Goal: Communication & Community: Answer question/provide support

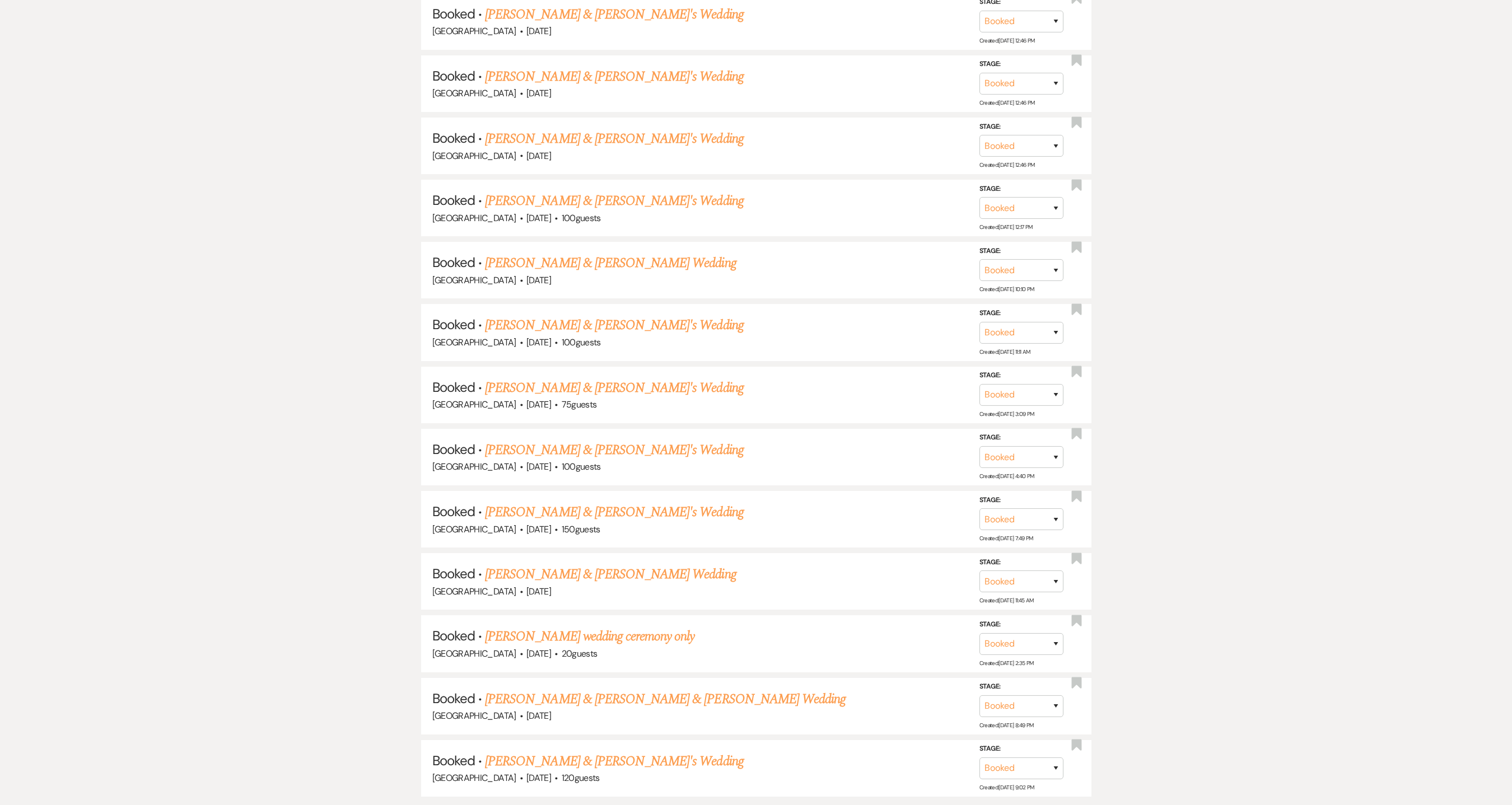
scroll to position [1859, 0]
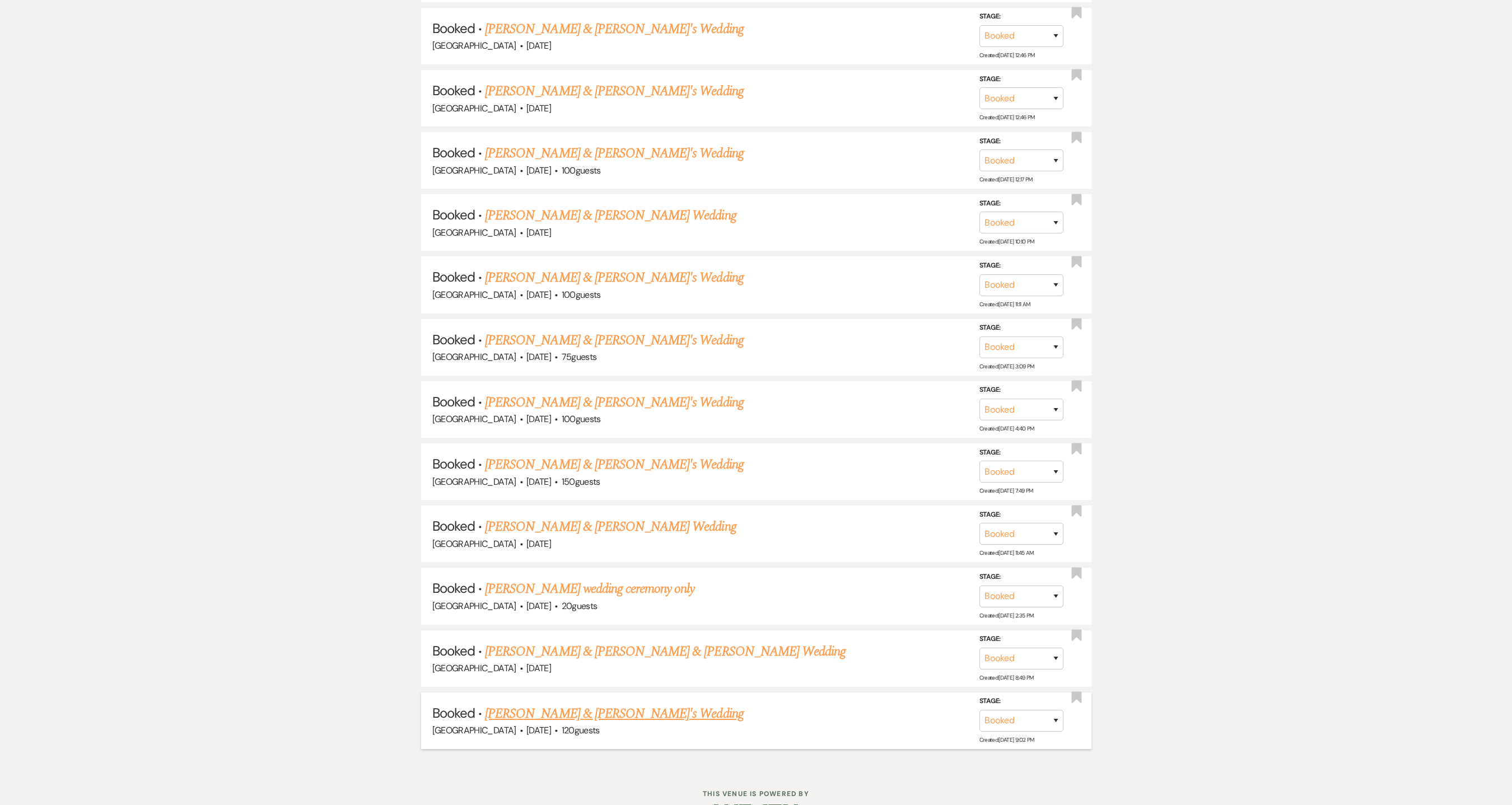
click at [640, 704] on link "[PERSON_NAME] & [PERSON_NAME]'s Wedding" at bounding box center [614, 714] width 258 height 20
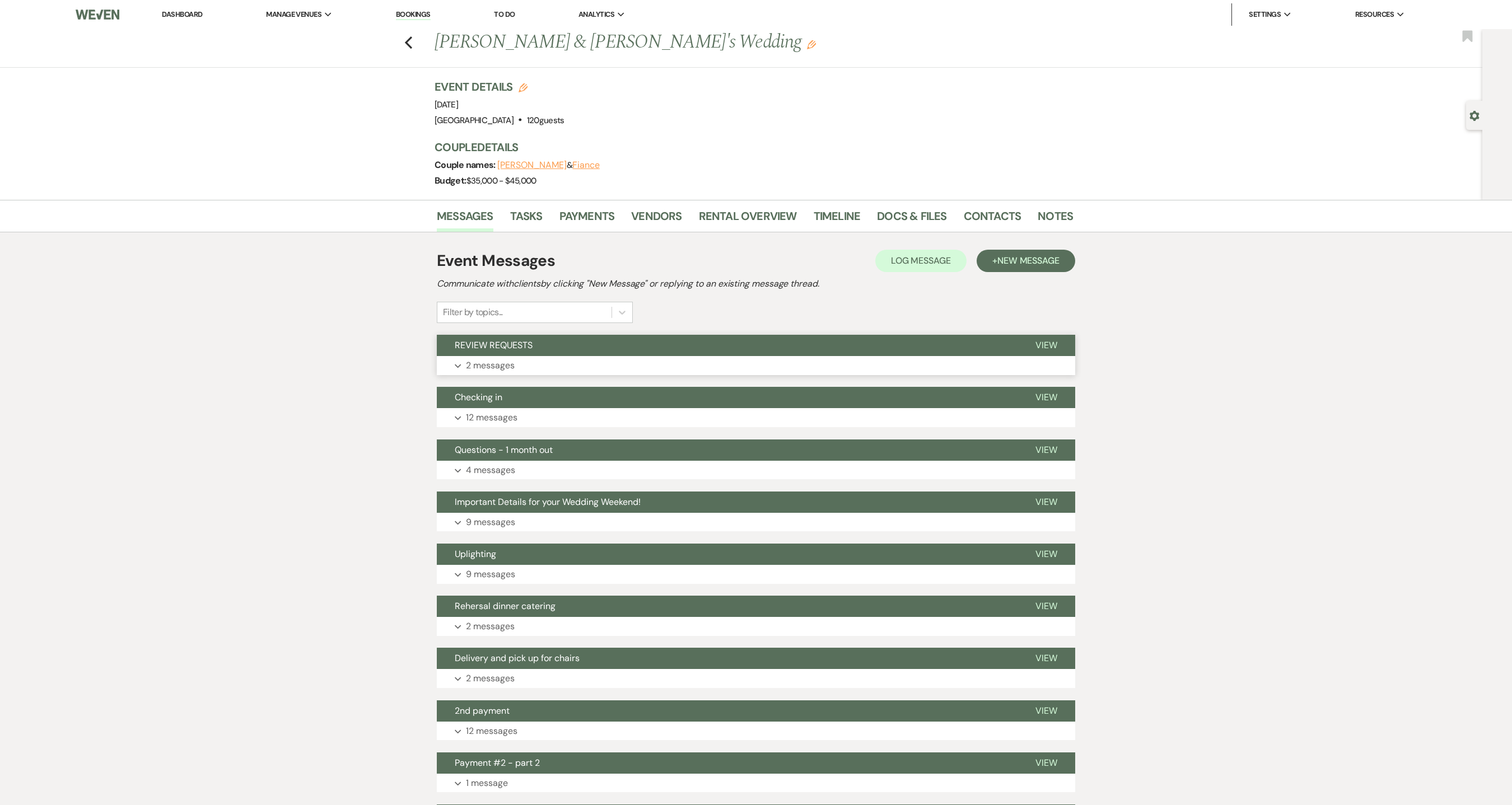
click at [583, 367] on button "Expand 2 messages" at bounding box center [756, 365] width 638 height 19
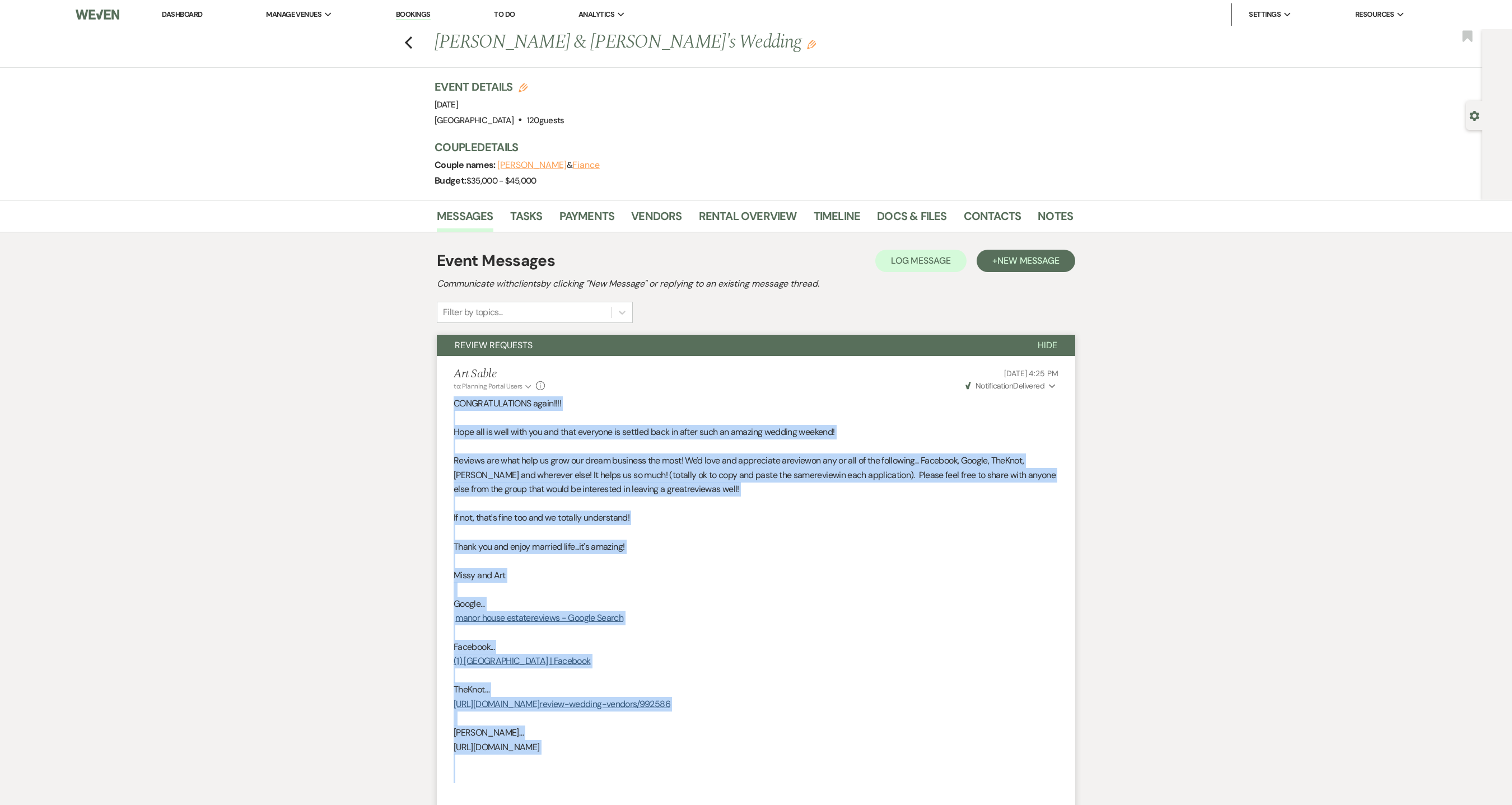
drag, startPoint x: 455, startPoint y: 406, endPoint x: 853, endPoint y: 774, distance: 542.1
click at [853, 774] on div "CONGRATULATIONS again!!!! Hope all is well with you and that everyone is settle…" at bounding box center [755, 618] width 605 height 444
copy div "CONGRATULATIONS again!!!! Hope all is well with you and that everyone is settle…"
click at [413, 39] on icon "Previous" at bounding box center [409, 42] width 8 height 14
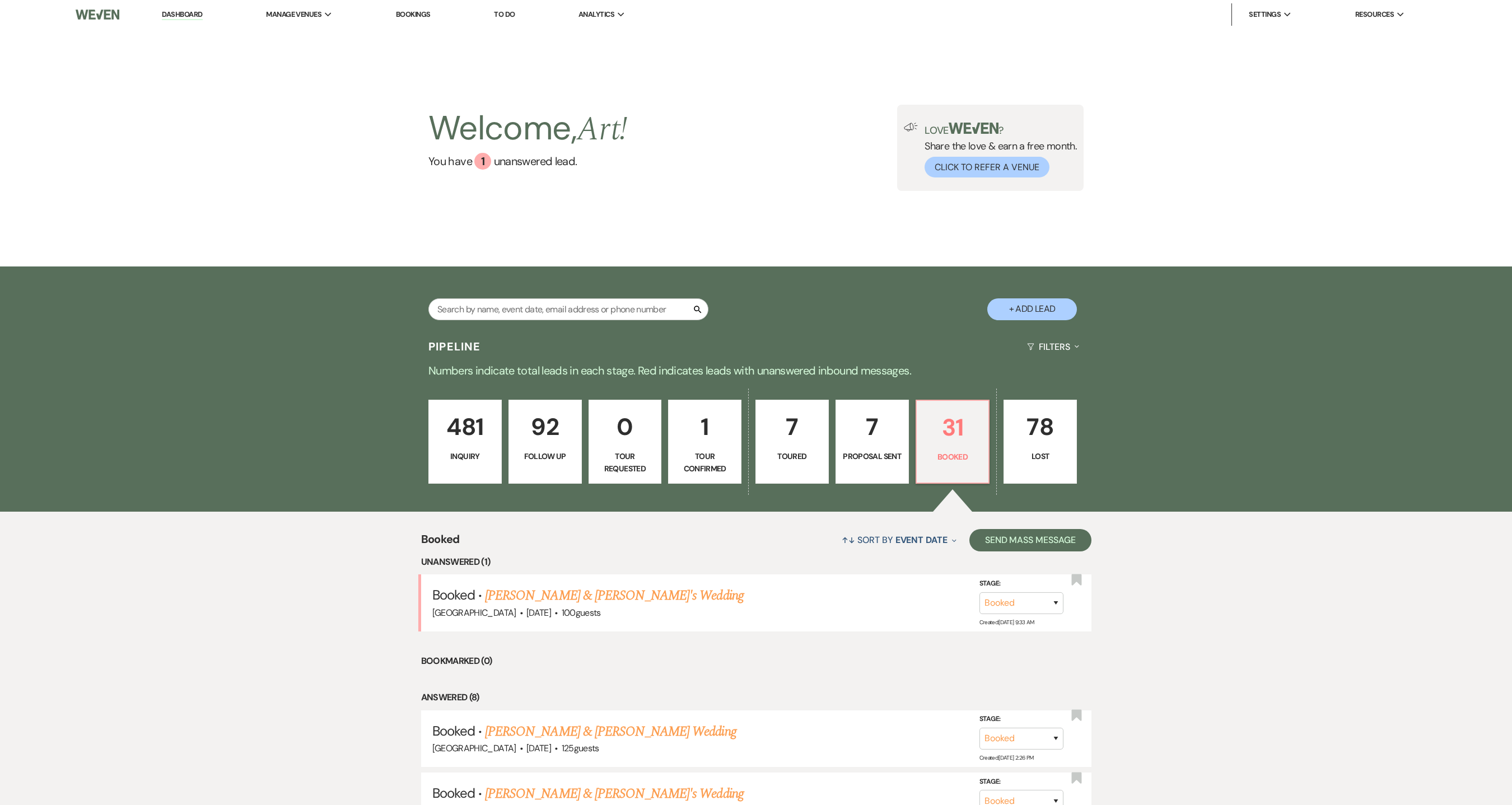
scroll to position [156, 0]
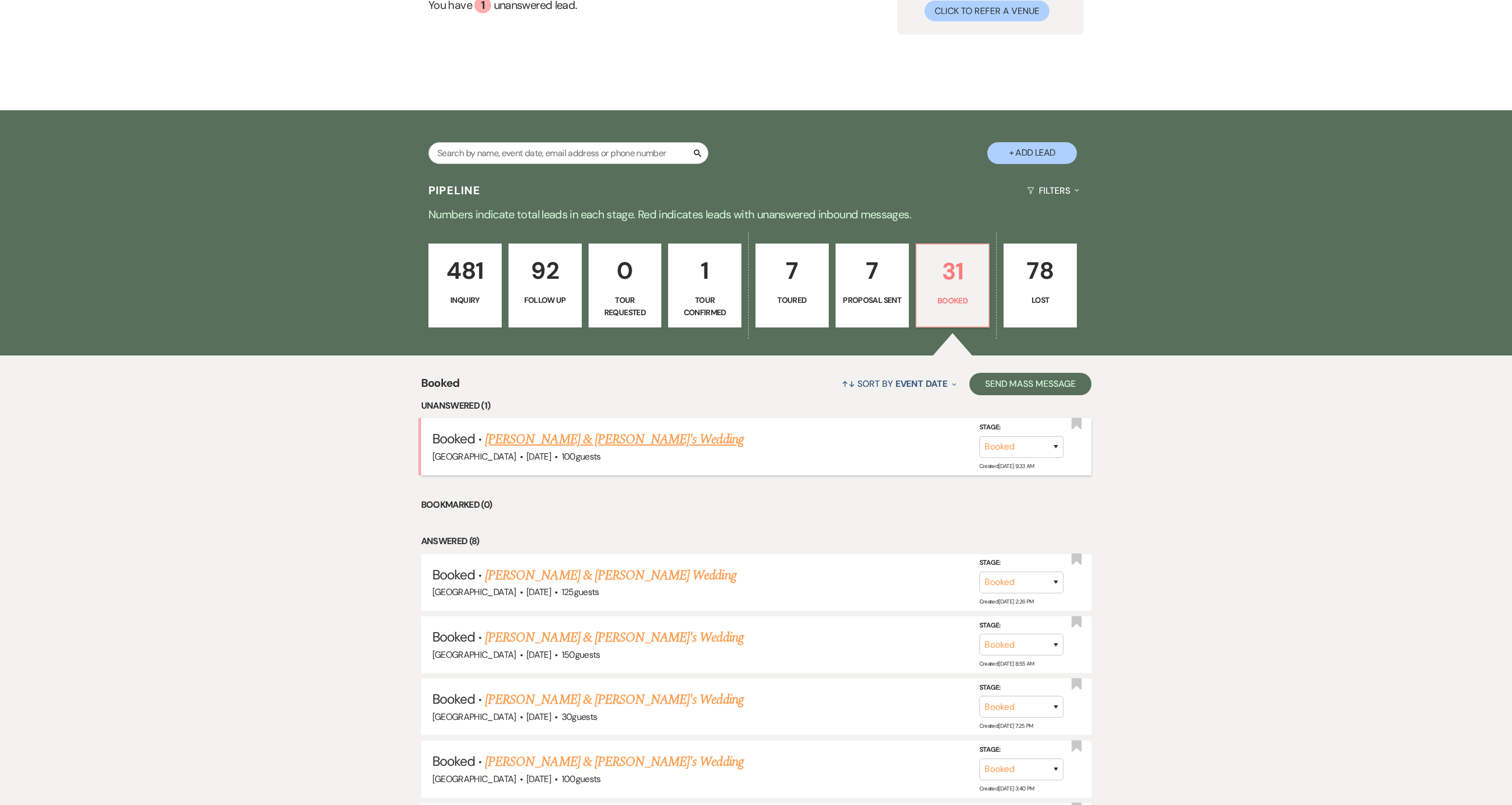
click at [601, 438] on link "[PERSON_NAME] & [PERSON_NAME]'s Wedding" at bounding box center [614, 439] width 258 height 20
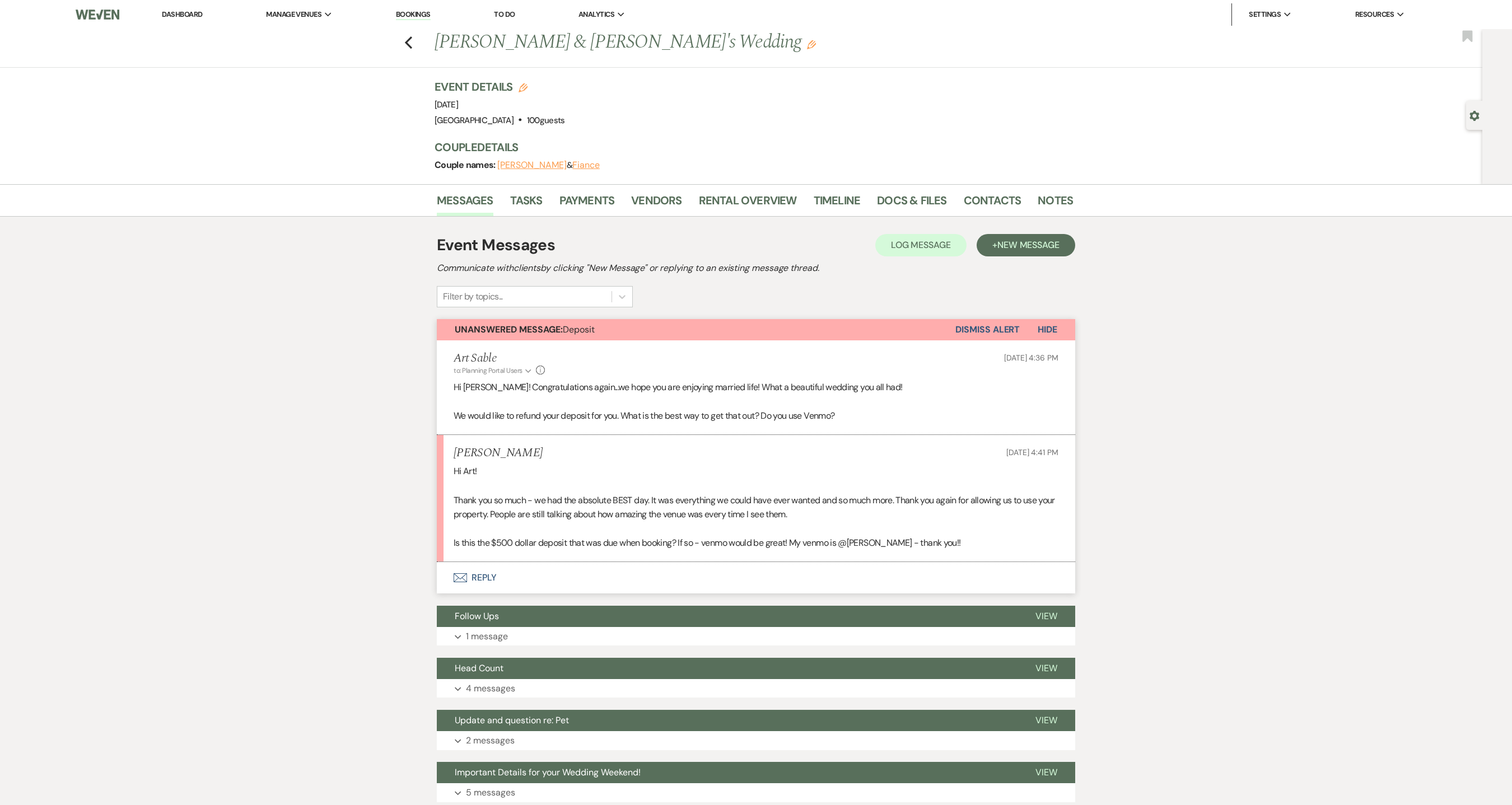
click at [482, 573] on button "Envelope Reply" at bounding box center [756, 577] width 638 height 31
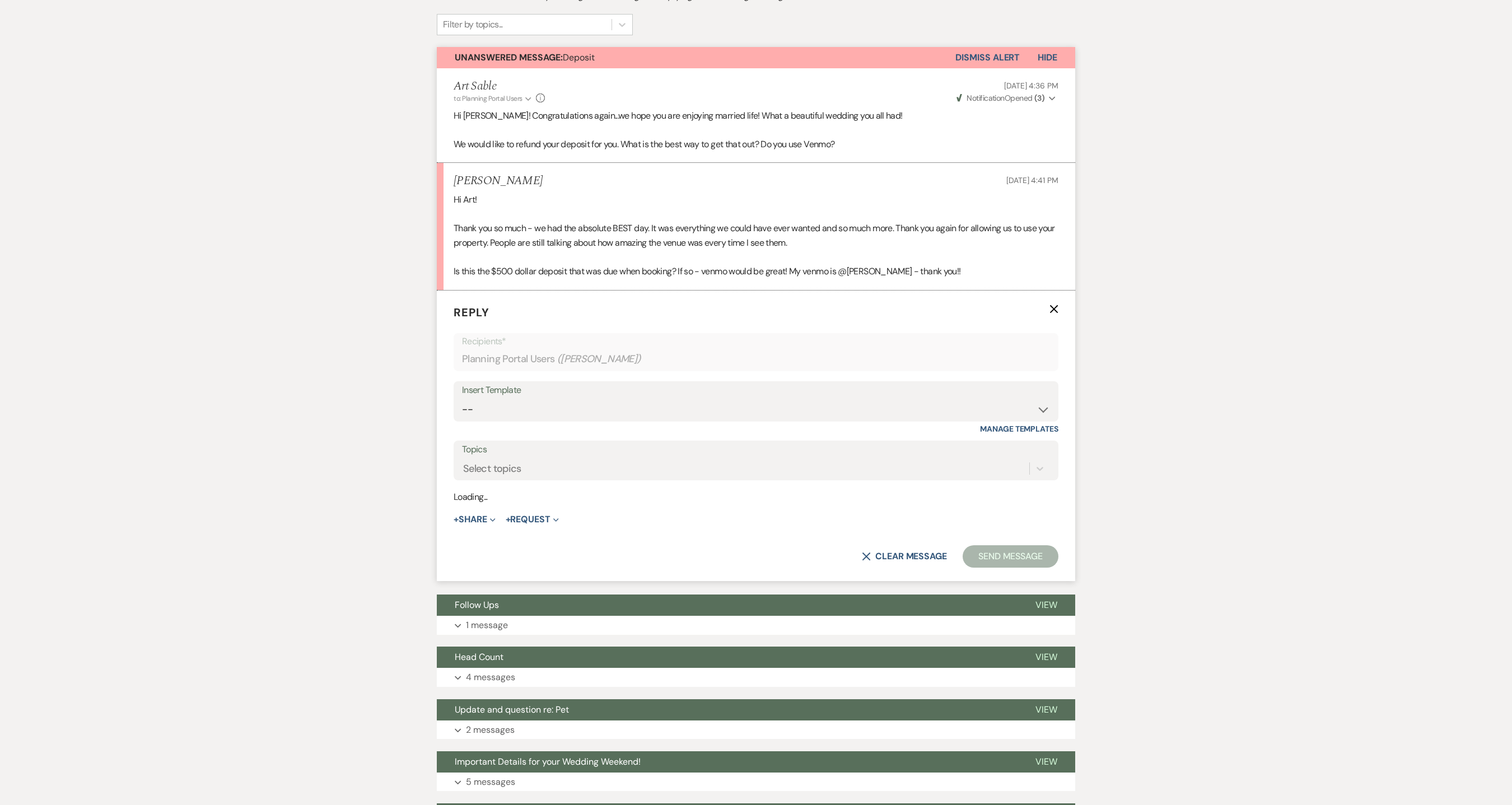
scroll to position [278, 0]
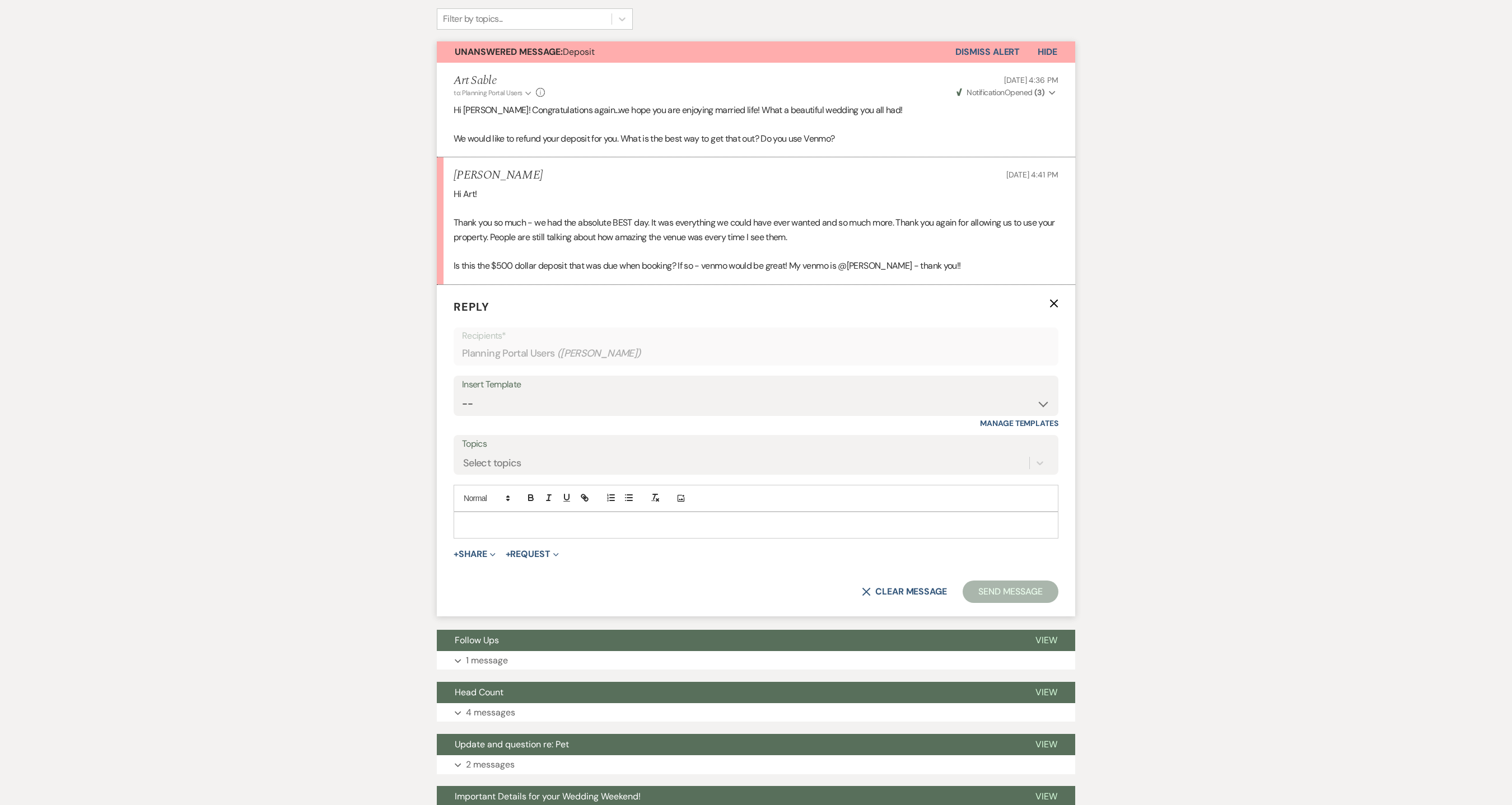
click at [518, 524] on p at bounding box center [756, 525] width 587 height 12
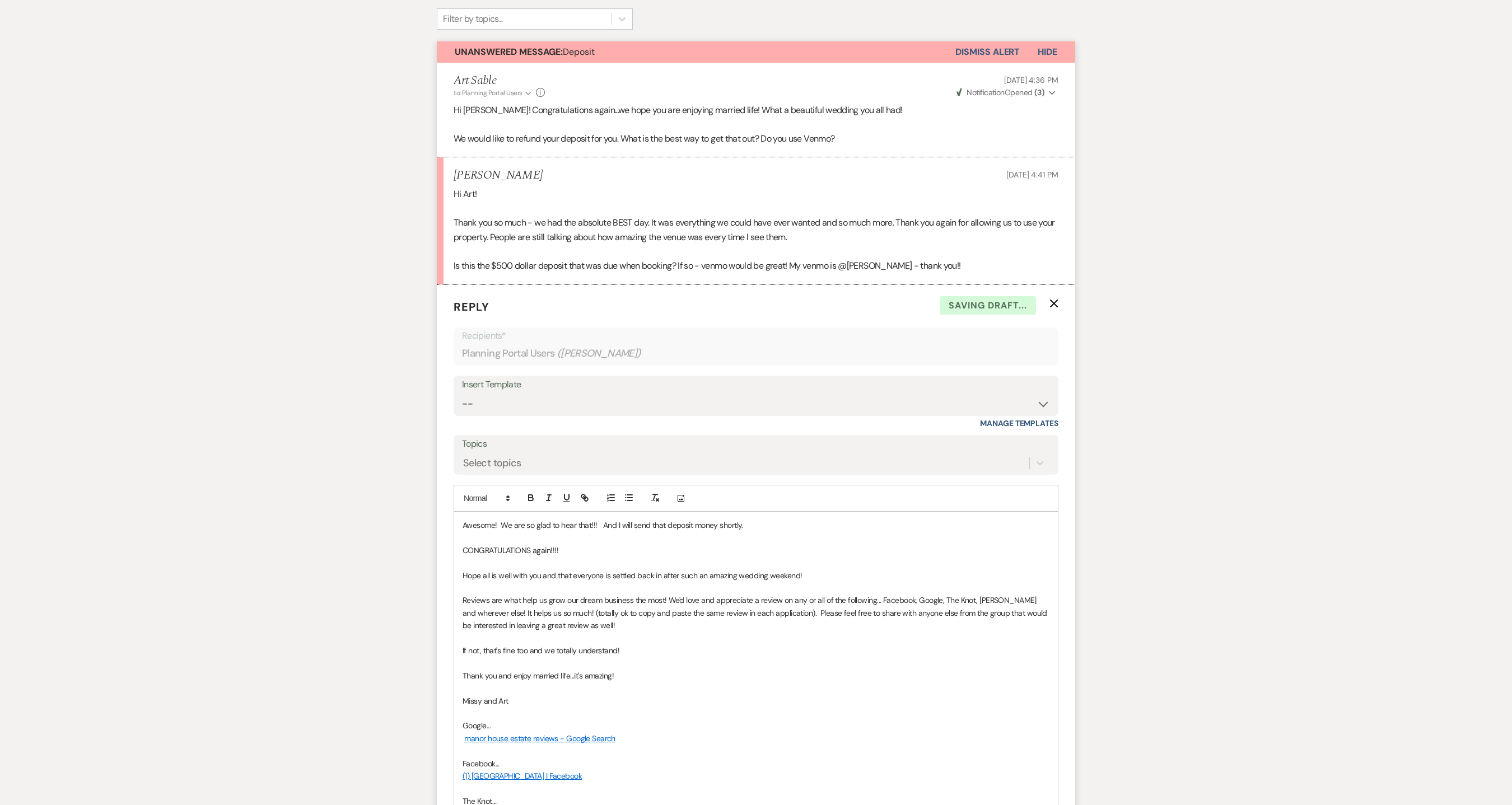
drag, startPoint x: 807, startPoint y: 576, endPoint x: 435, endPoint y: 555, distance: 372.6
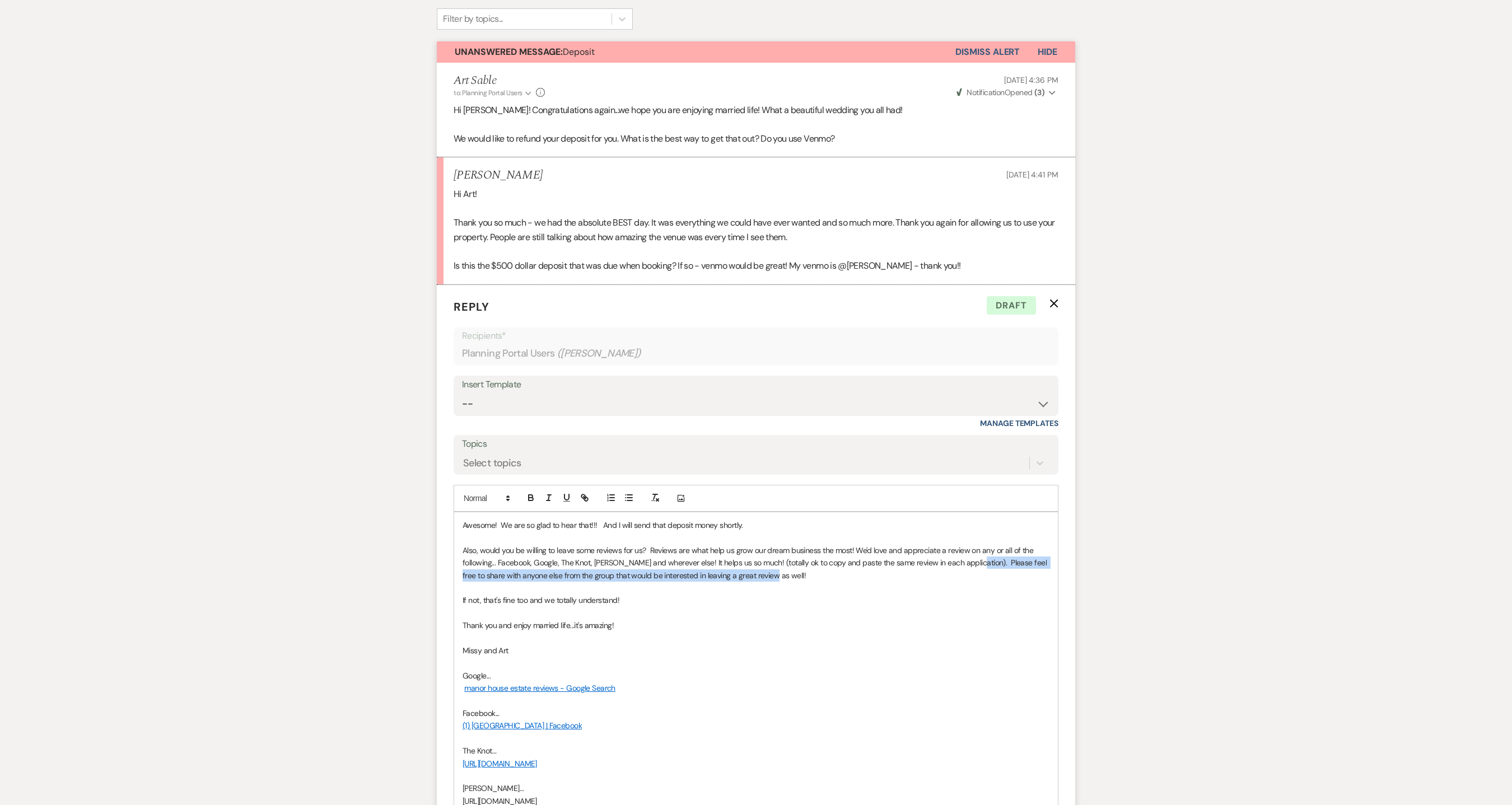
drag, startPoint x: 793, startPoint y: 581, endPoint x: 963, endPoint y: 561, distance: 171.2
click at [963, 561] on p "Also, would you be willing to leave some reviews for us? Reviews are what help …" at bounding box center [756, 563] width 587 height 38
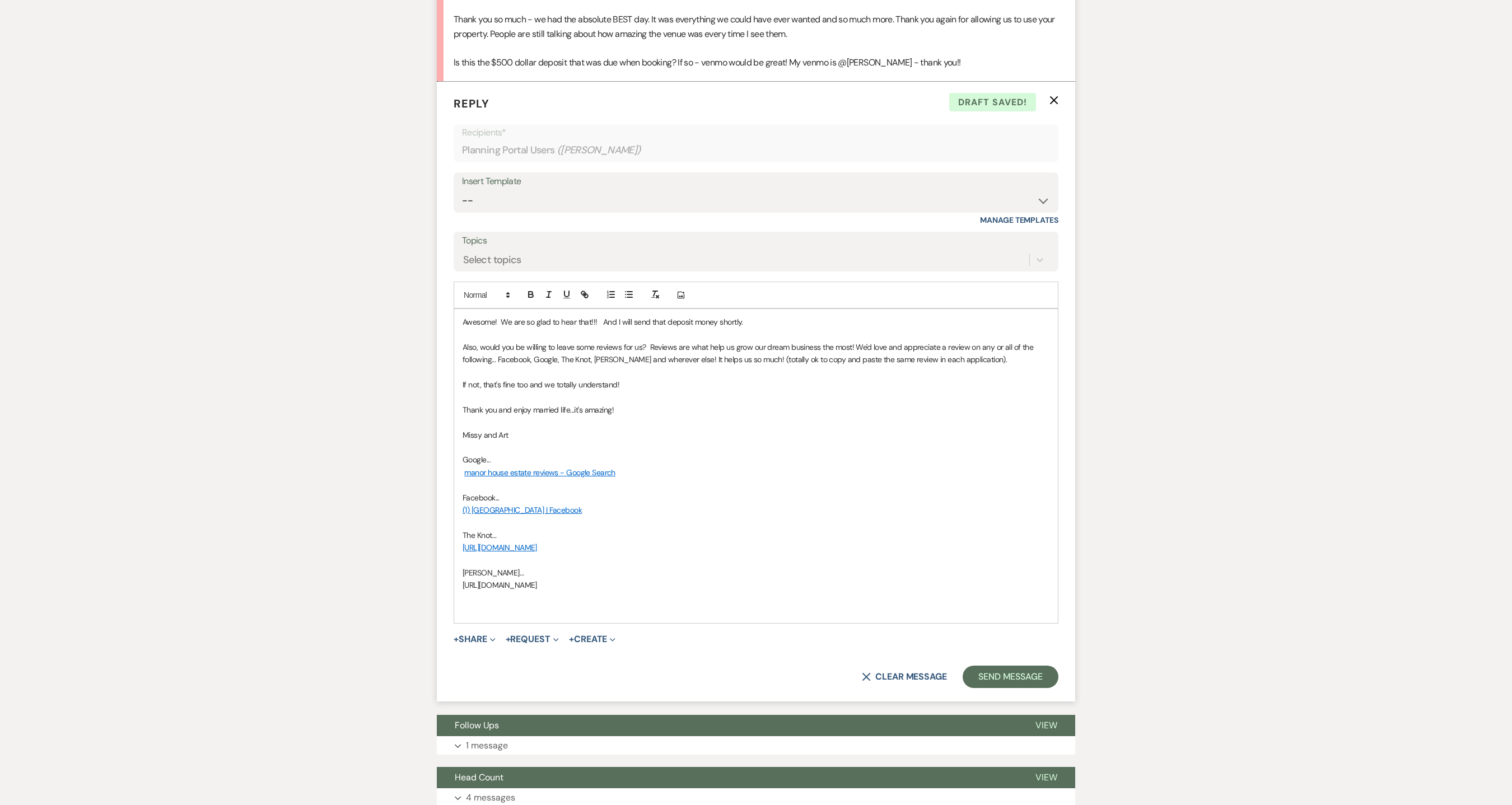
scroll to position [390, 0]
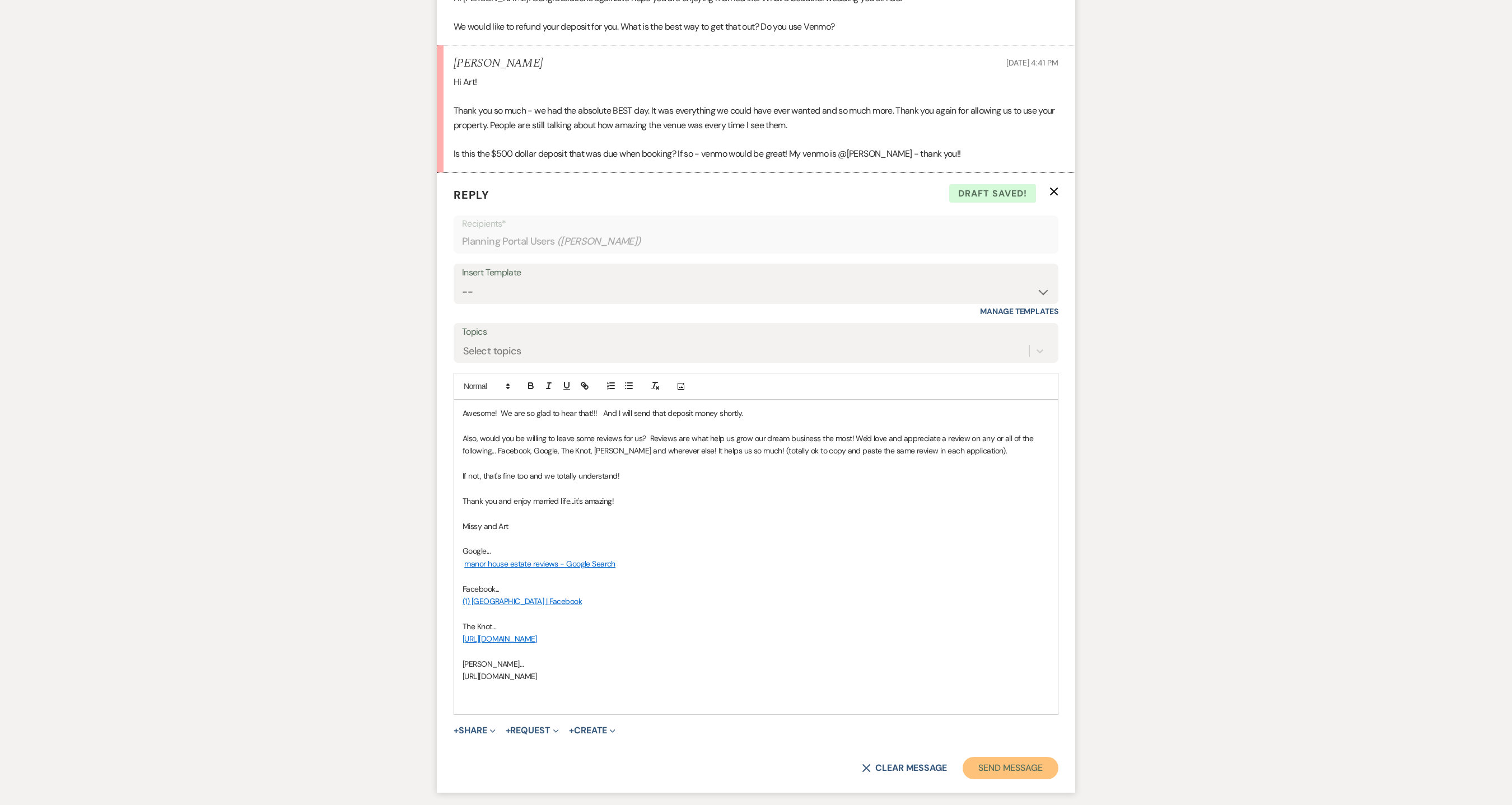
click at [983, 769] on button "Send Message" at bounding box center [1010, 768] width 96 height 22
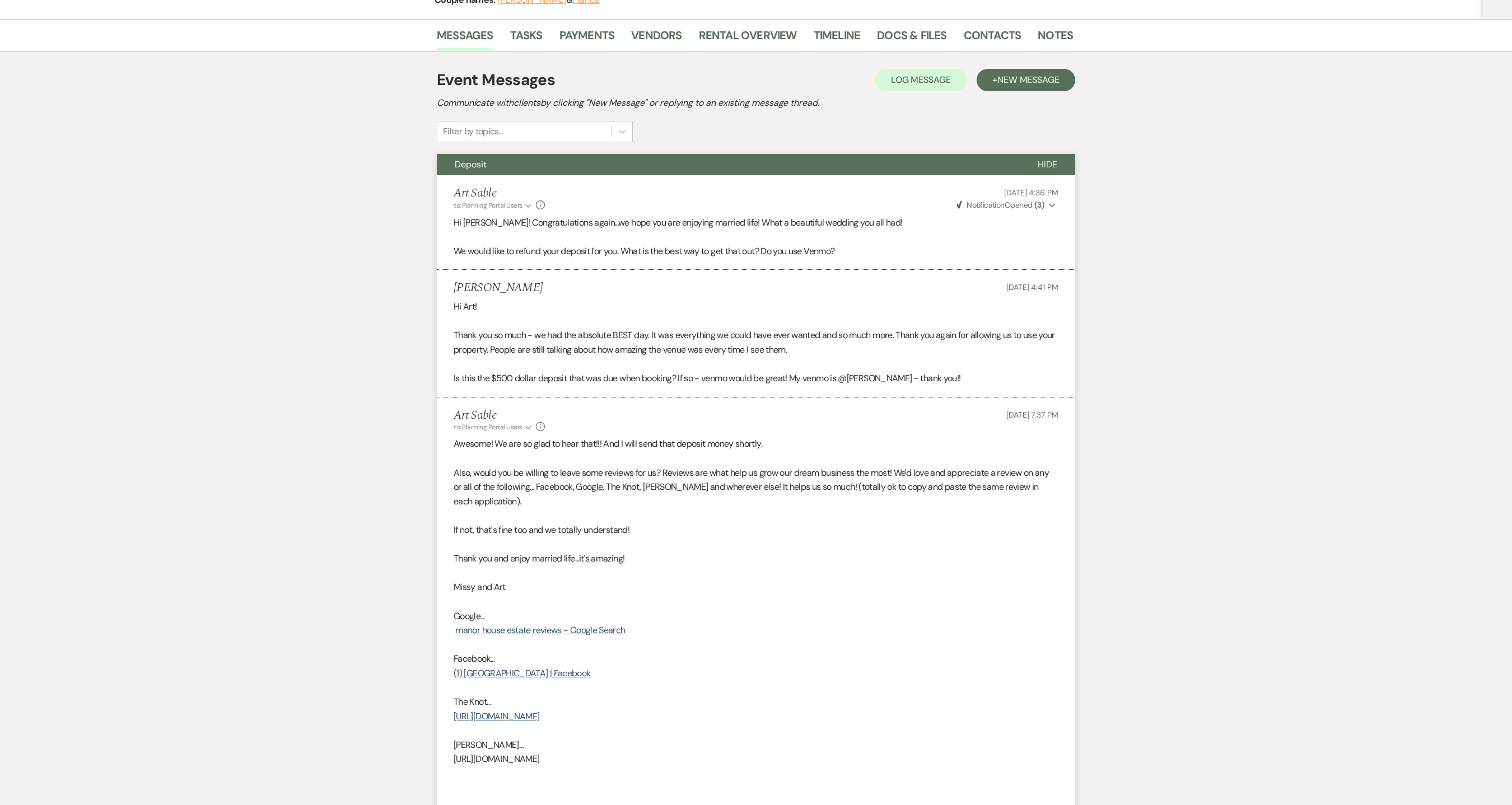
scroll to position [111, 0]
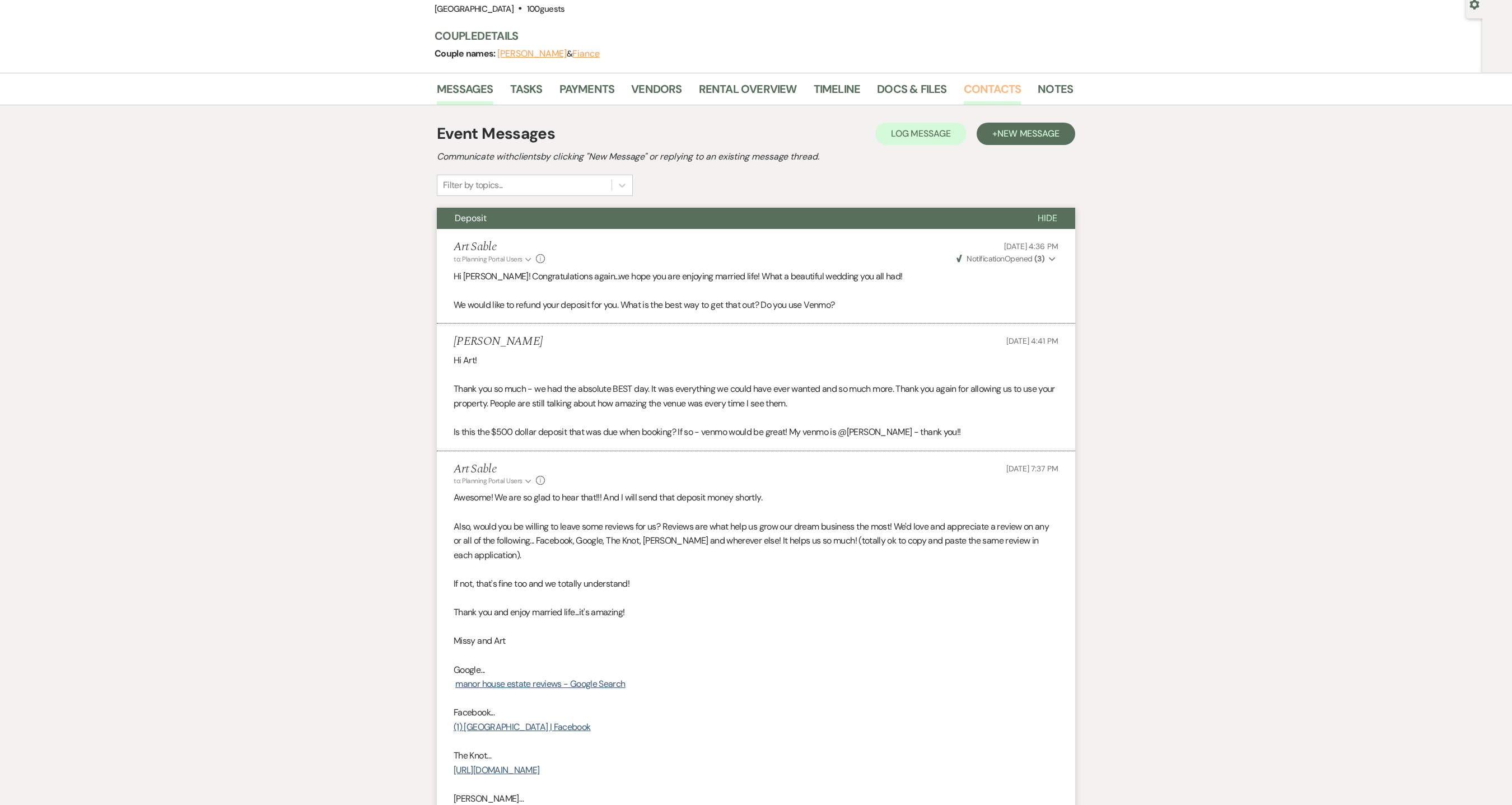
click at [987, 85] on link "Contacts" at bounding box center [993, 92] width 58 height 25
